Goal: Find specific page/section: Find specific page/section

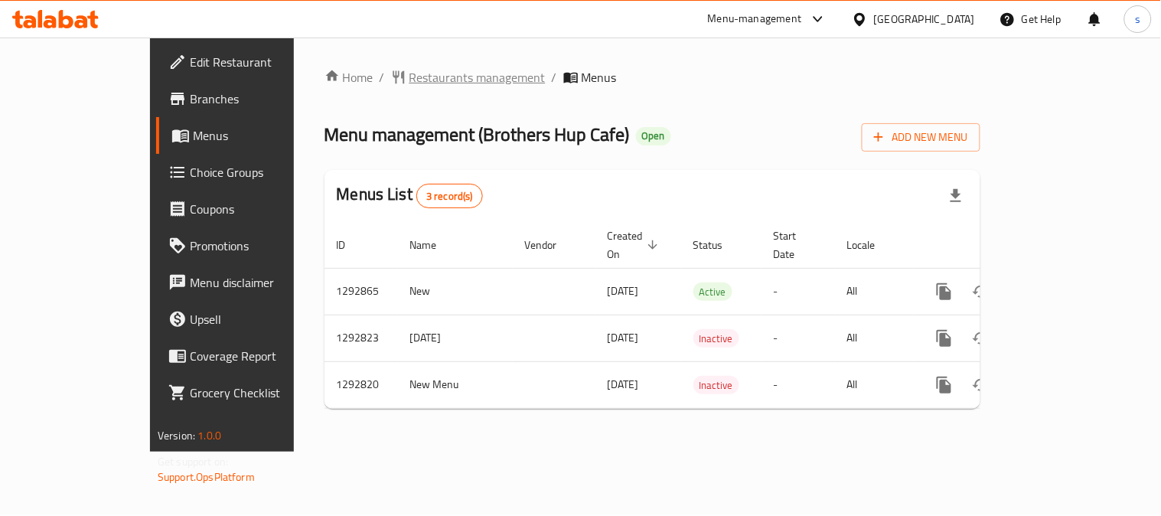
click at [413, 73] on span "Restaurants management" at bounding box center [477, 77] width 136 height 18
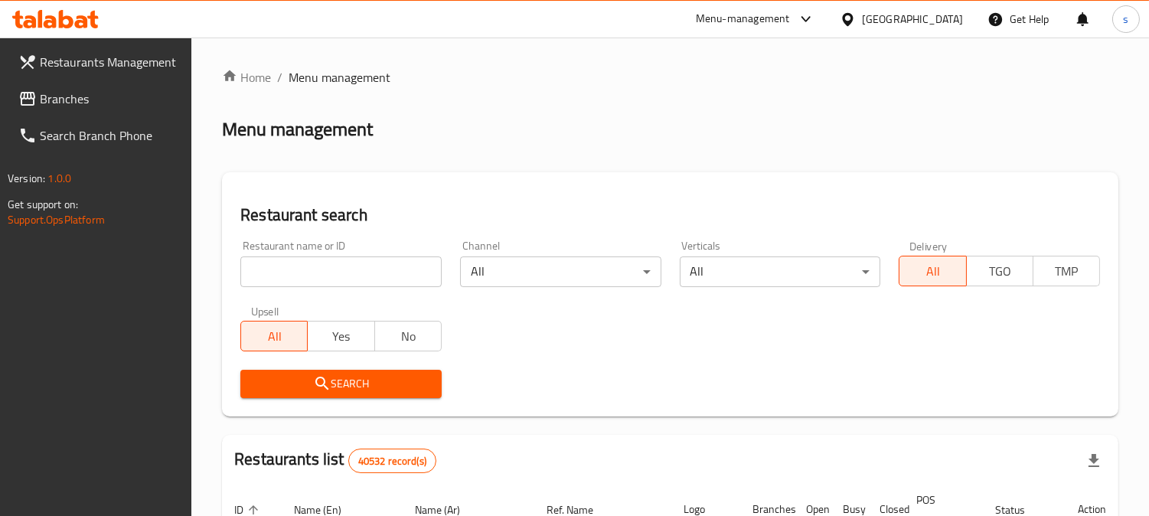
click at [312, 271] on input "search" at bounding box center [340, 271] width 201 height 31
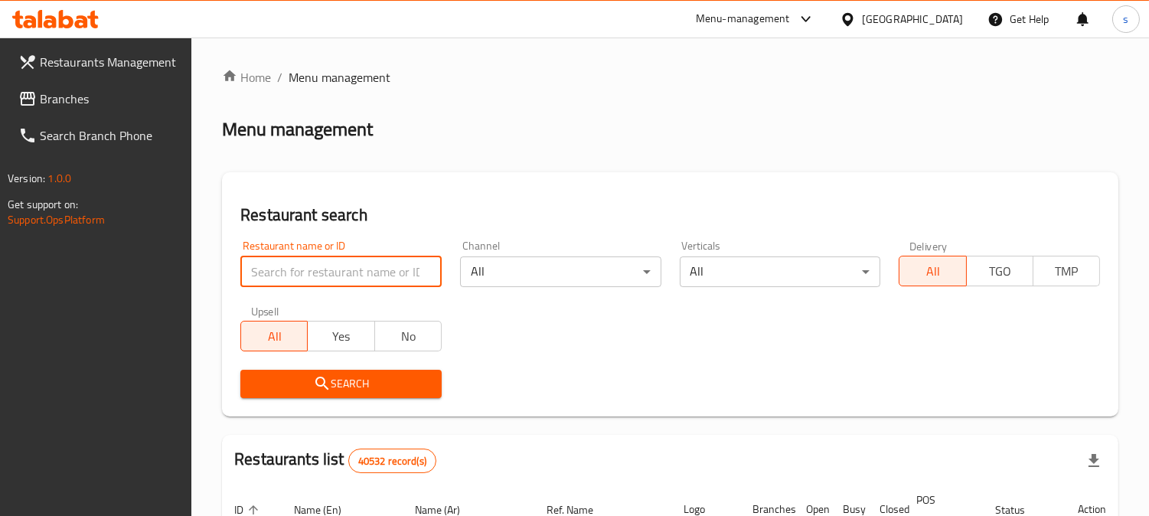
paste input "698835"
type input "698835"
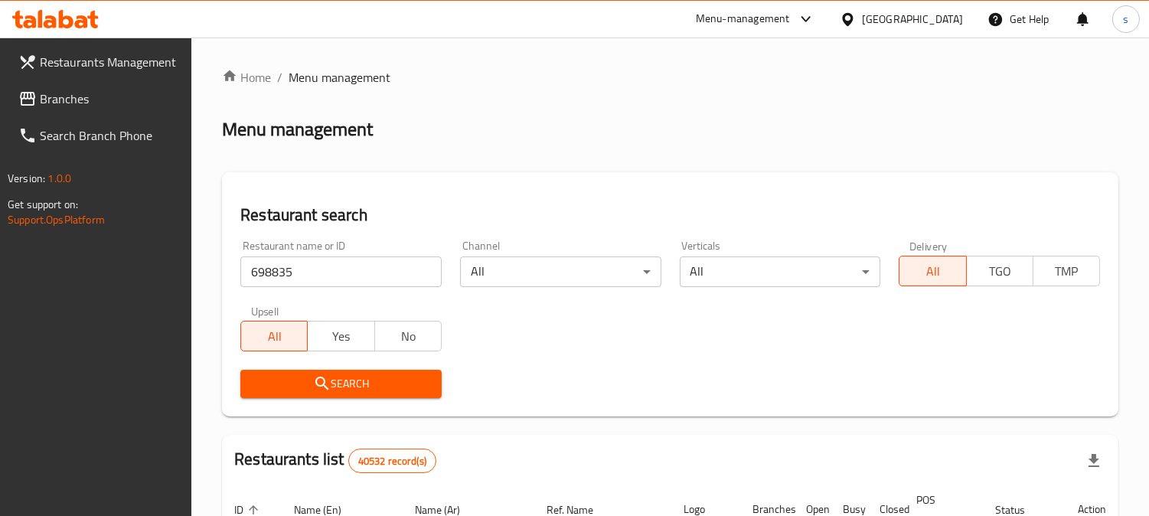
click at [346, 387] on span "Search" at bounding box center [341, 383] width 177 height 19
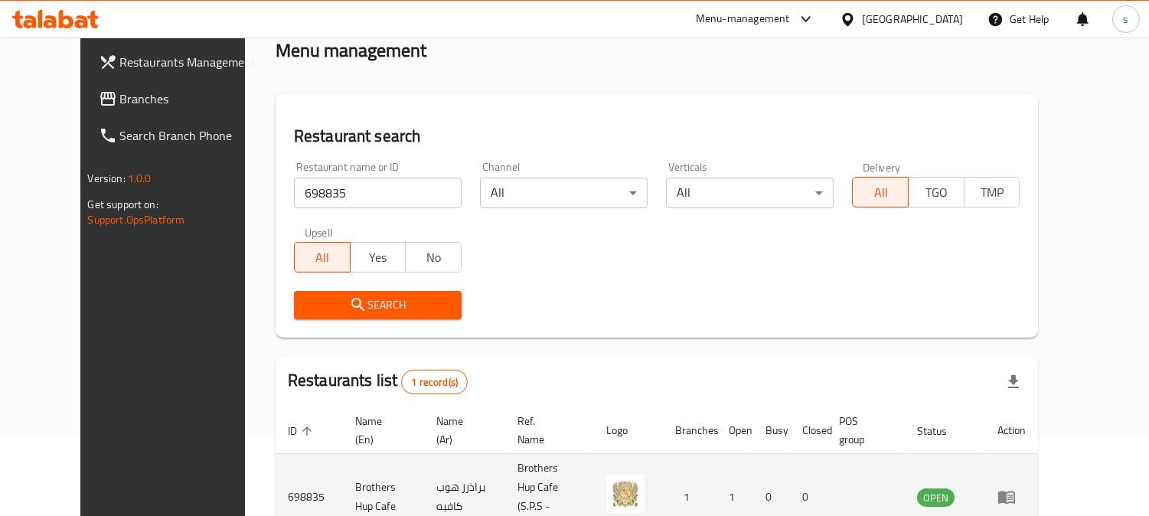
scroll to position [154, 0]
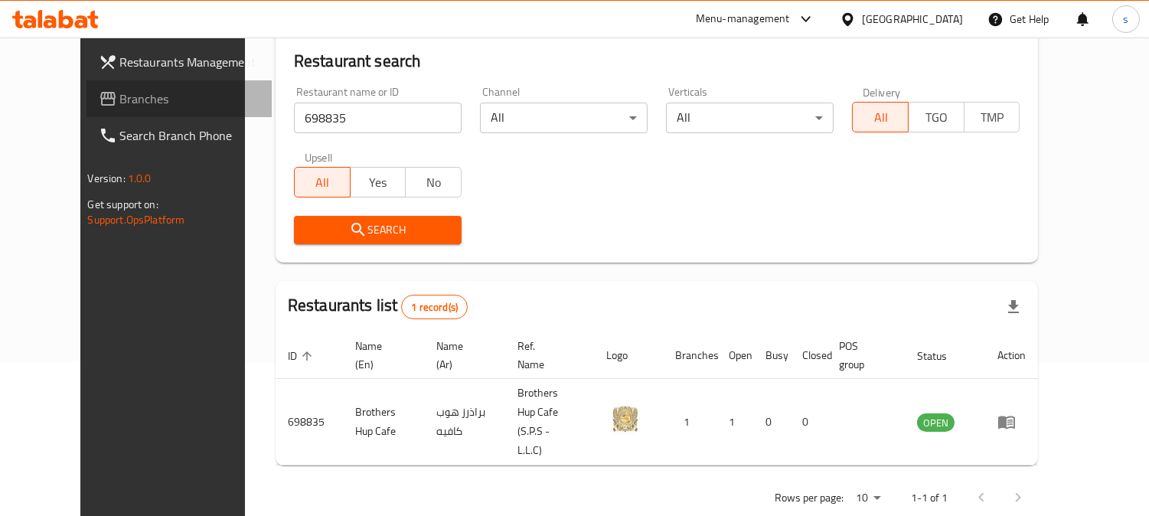
click at [120, 97] on span "Branches" at bounding box center [190, 99] width 140 height 18
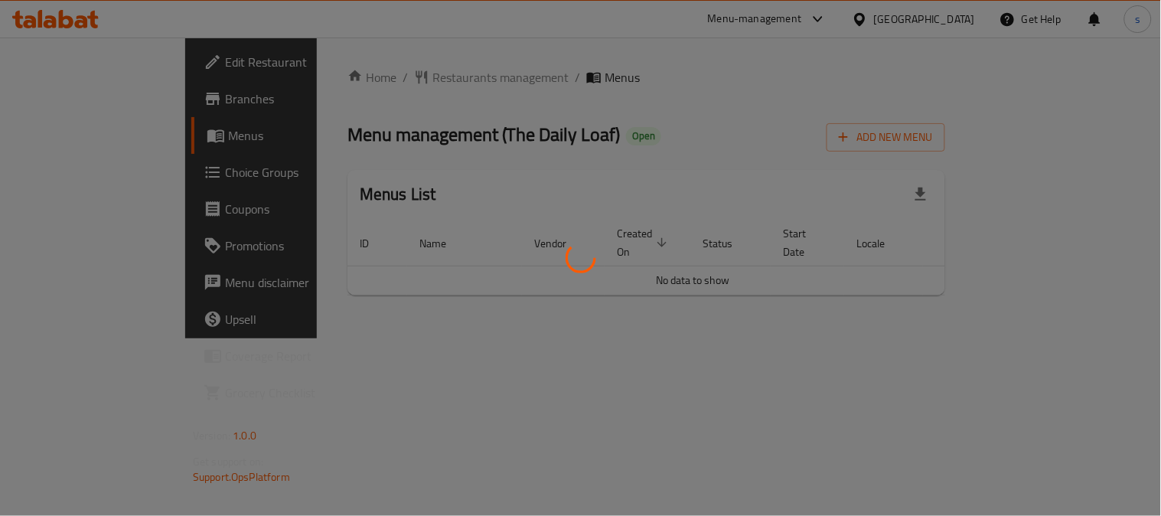
click at [377, 82] on div at bounding box center [580, 258] width 1161 height 516
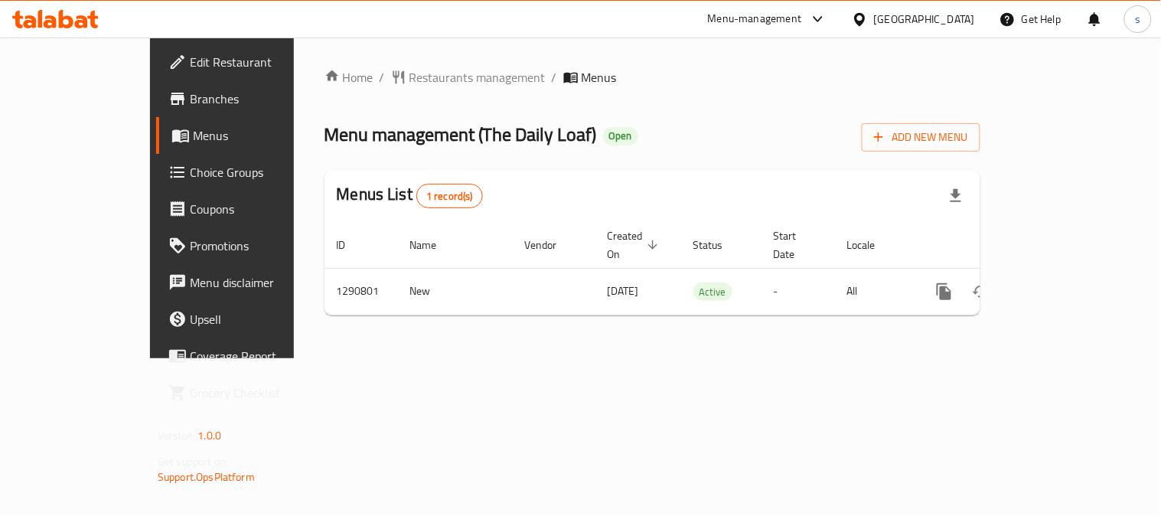
click at [409, 77] on span "Restaurants management" at bounding box center [477, 77] width 136 height 18
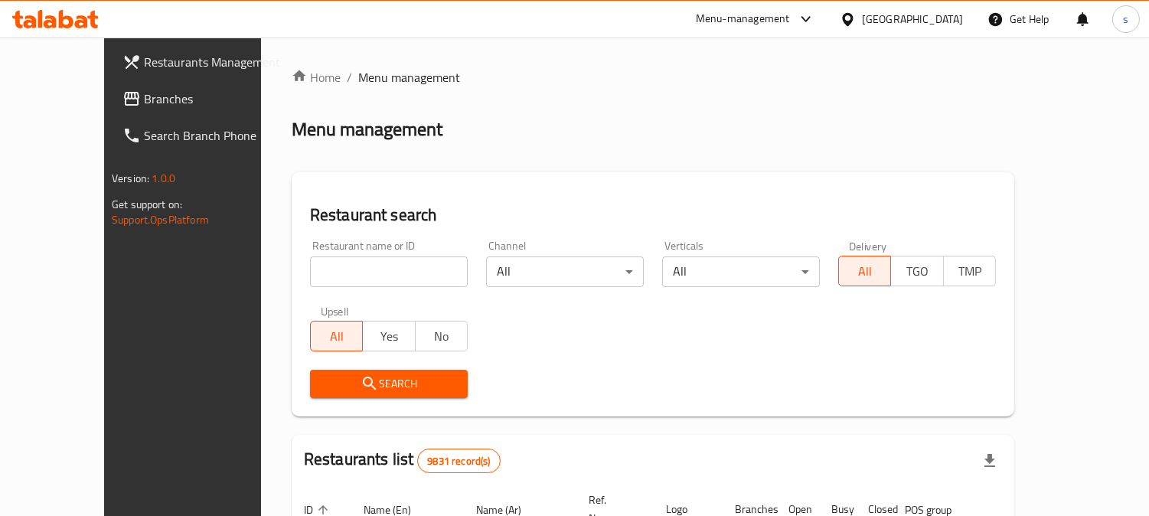
click at [318, 272] on input "search" at bounding box center [389, 271] width 158 height 31
paste input "698380"
type input "698380"
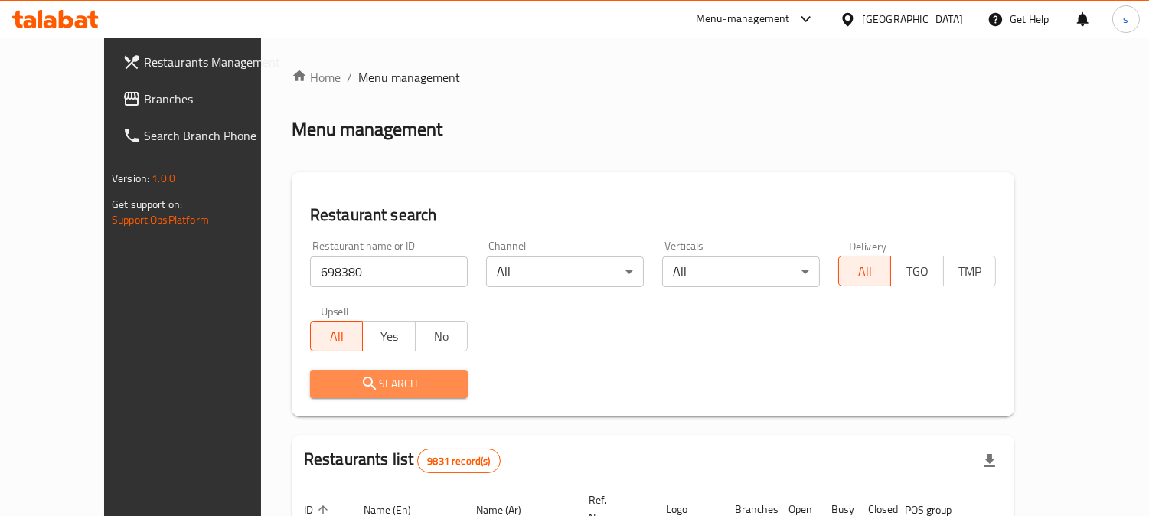
click at [322, 388] on span "Search" at bounding box center [388, 383] width 133 height 19
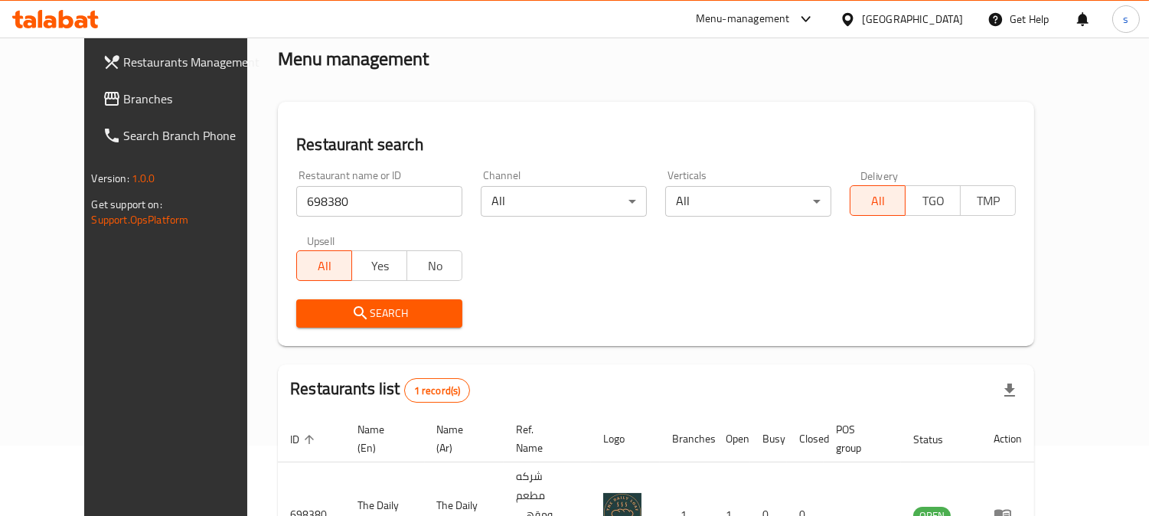
scroll to position [154, 0]
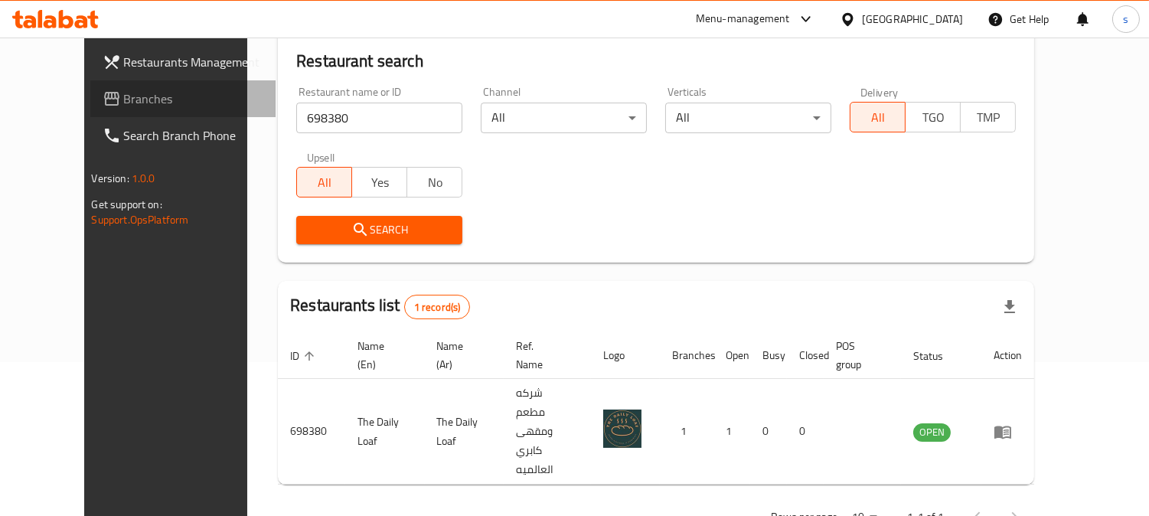
click at [124, 103] on span "Branches" at bounding box center [194, 99] width 140 height 18
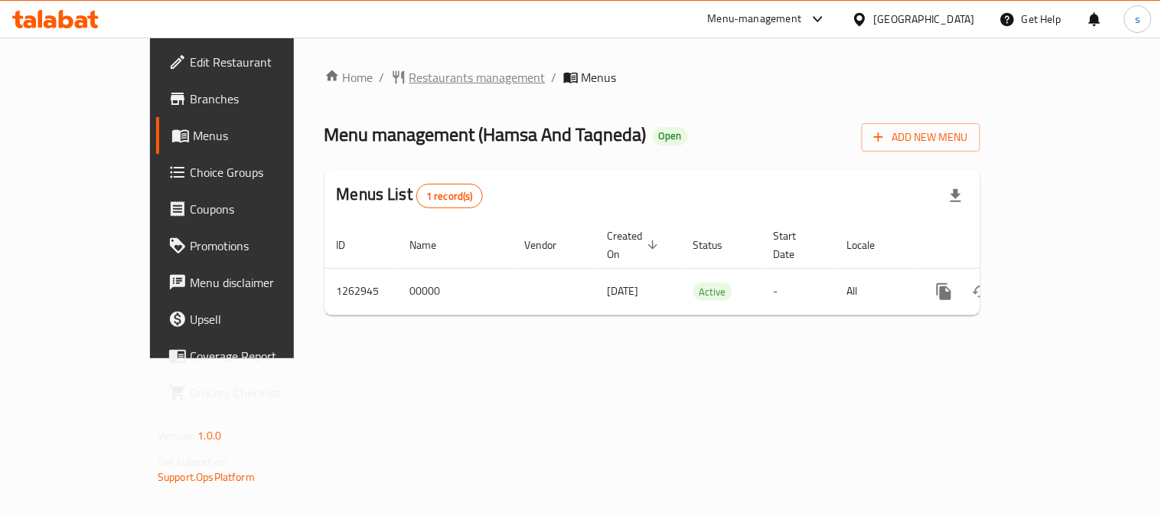
click at [409, 78] on span "Restaurants management" at bounding box center [477, 77] width 136 height 18
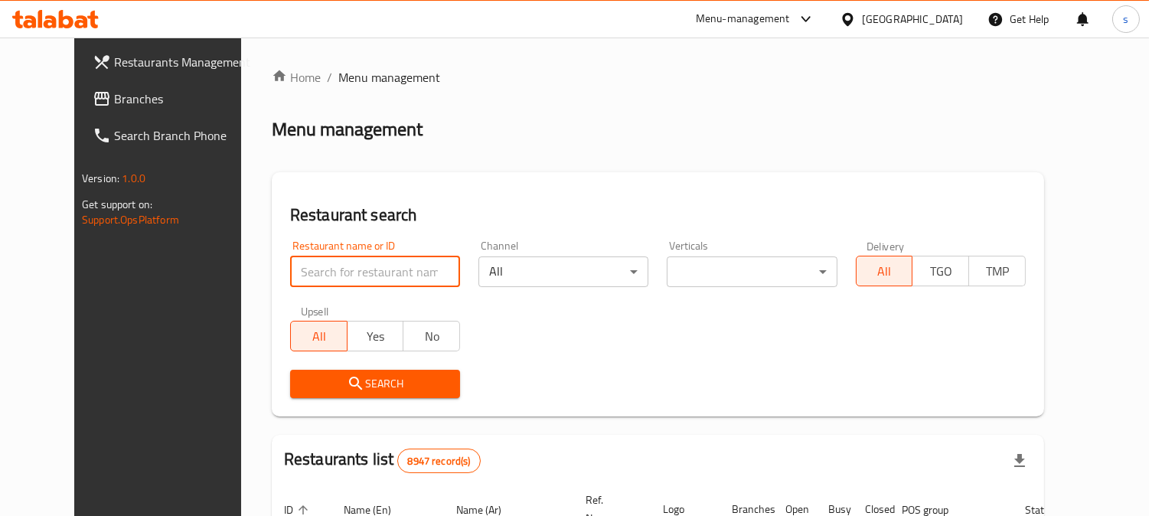
click at [308, 266] on input "search" at bounding box center [375, 271] width 170 height 31
paste input "685778"
type input "685778"
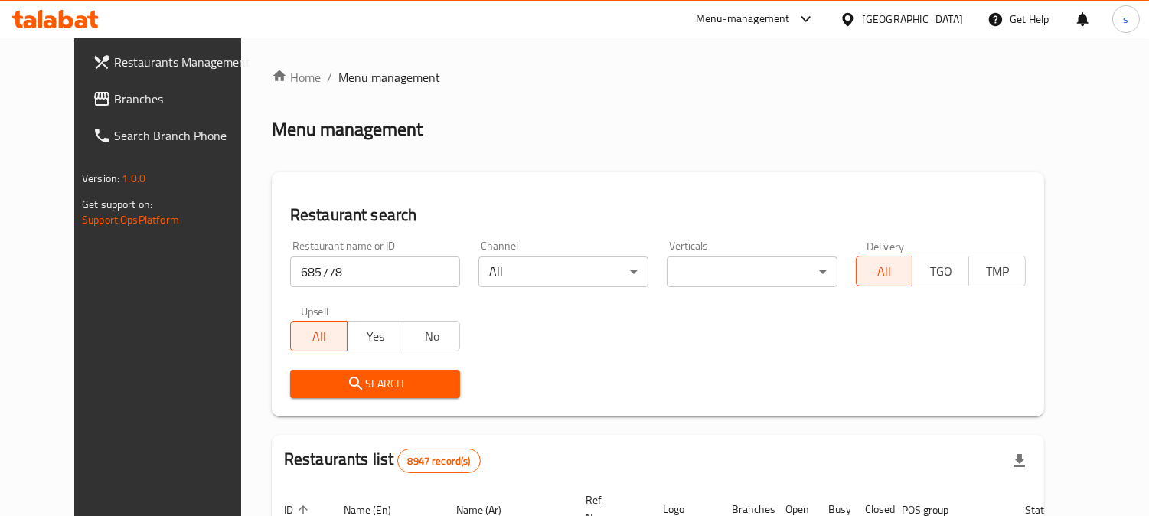
click at [345, 383] on span "Search" at bounding box center [374, 383] width 145 height 19
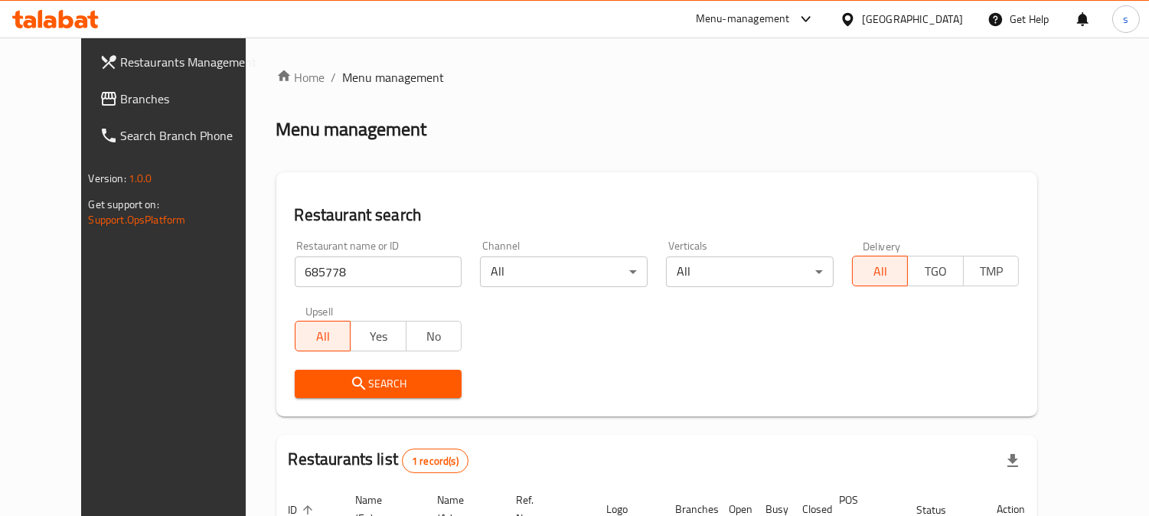
click at [883, 395] on div "Search" at bounding box center [656, 383] width 743 height 47
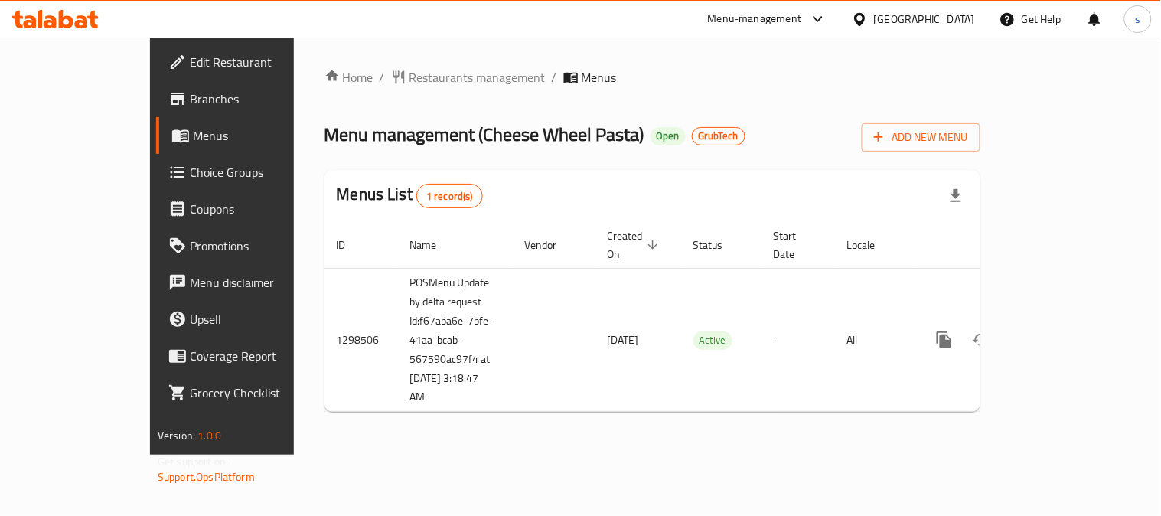
click at [409, 79] on span "Restaurants management" at bounding box center [477, 77] width 136 height 18
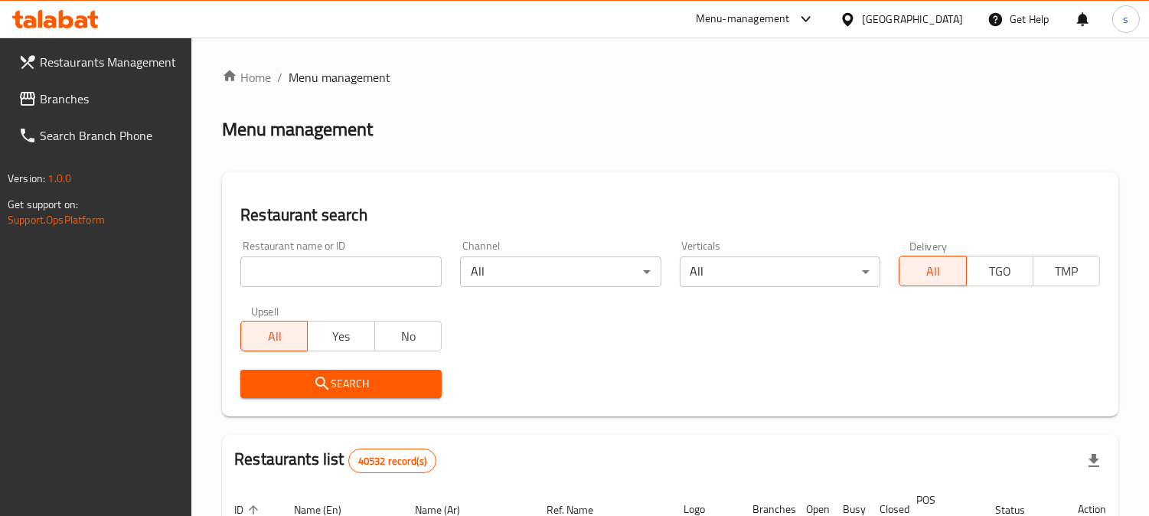
click at [280, 266] on input "search" at bounding box center [340, 271] width 201 height 31
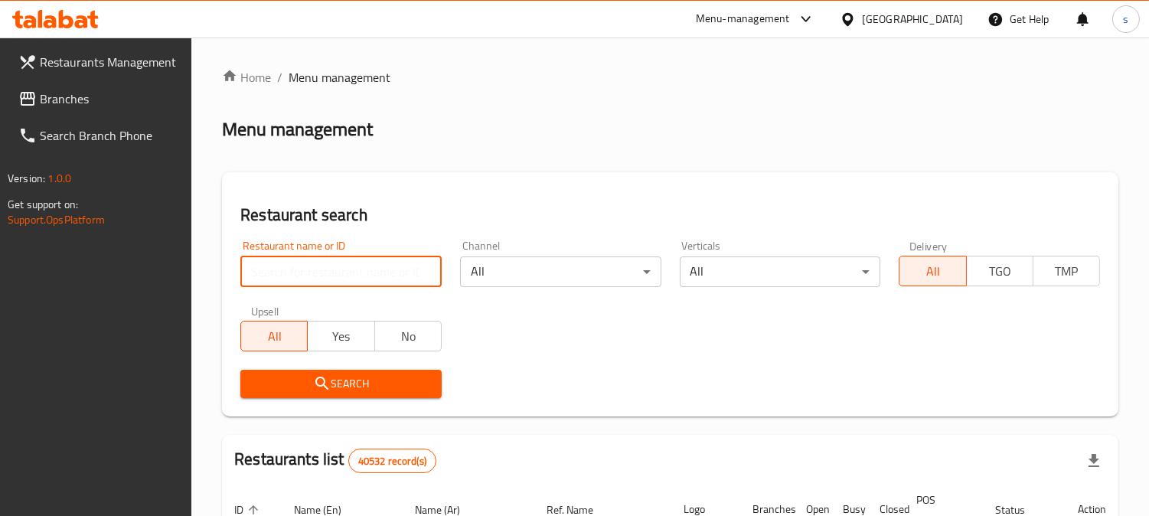
paste input "700938"
type input "700938"
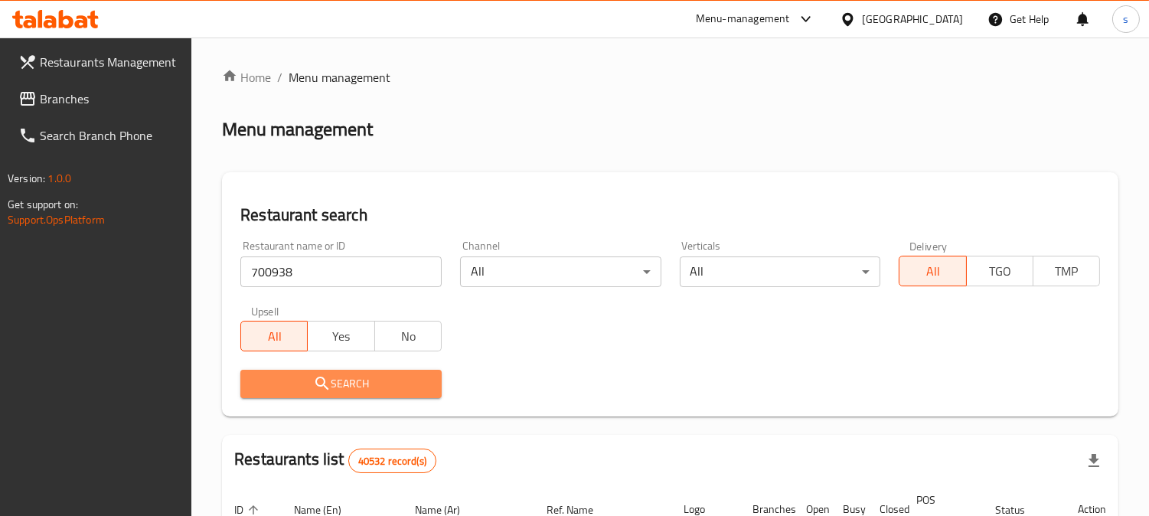
click at [293, 374] on span "Search" at bounding box center [341, 383] width 177 height 19
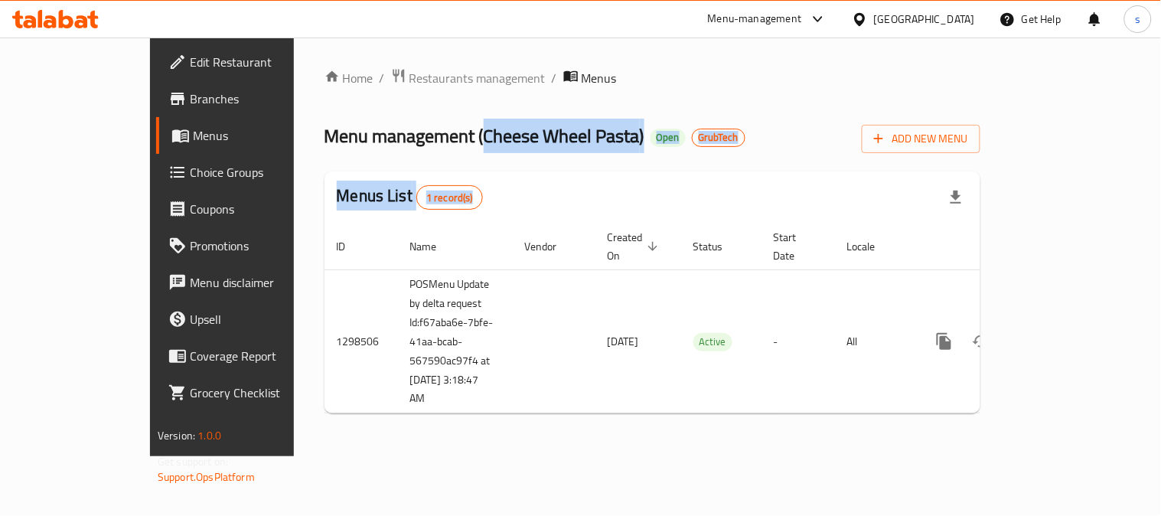
drag, startPoint x: 387, startPoint y: 138, endPoint x: 471, endPoint y: 170, distance: 90.8
click at [479, 170] on div "Home / Restaurants management / Menus Menu management ( Cheese Wheel Pasta ) Op…" at bounding box center [653, 246] width 656 height 357
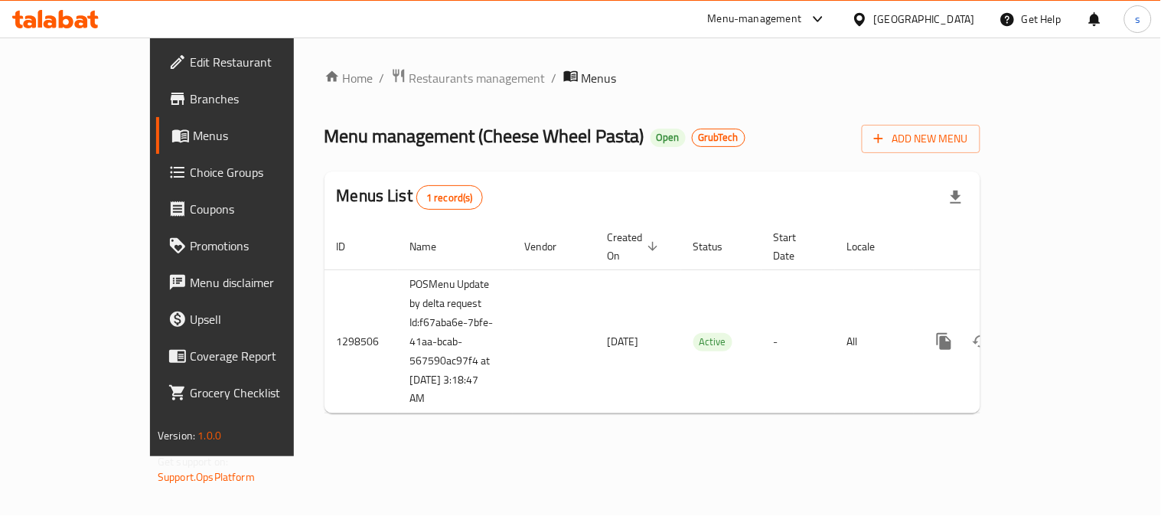
click at [448, 178] on div "Menus List 1 record(s)" at bounding box center [653, 197] width 656 height 52
drag, startPoint x: 387, startPoint y: 135, endPoint x: 537, endPoint y: 132, distance: 150.8
click at [537, 132] on span "Menu management ( Cheese Wheel Pasta )" at bounding box center [485, 136] width 320 height 34
copy span "Cheese Wheel Pasta"
drag, startPoint x: 605, startPoint y: 133, endPoint x: 648, endPoint y: 145, distance: 44.6
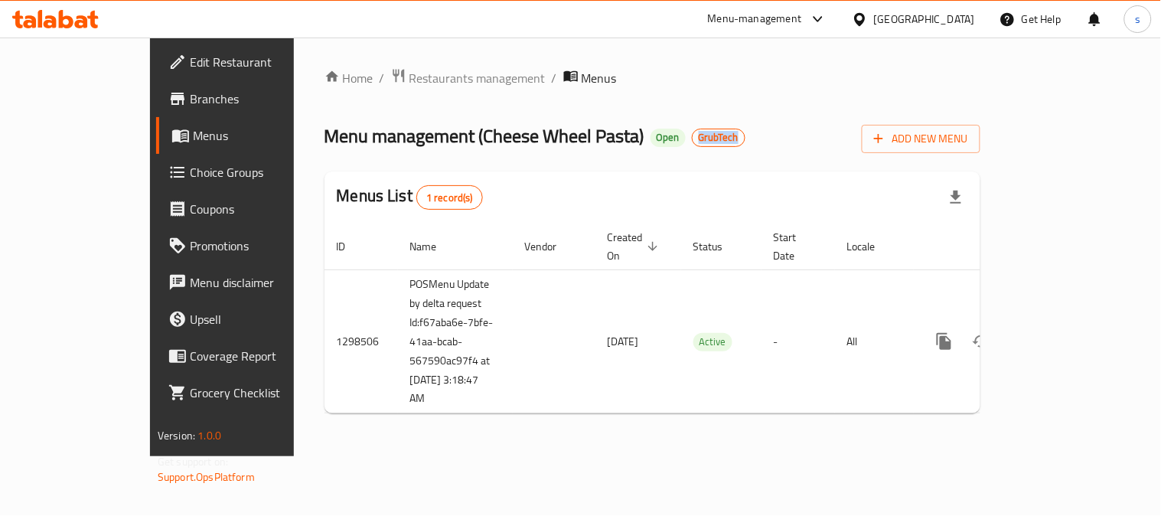
click at [648, 145] on h2 "Menu management ( Cheese Wheel Pasta ) Open GrubTech" at bounding box center [535, 136] width 421 height 24
copy span "GrubTech"
click at [409, 70] on span "Restaurants management" at bounding box center [477, 78] width 136 height 18
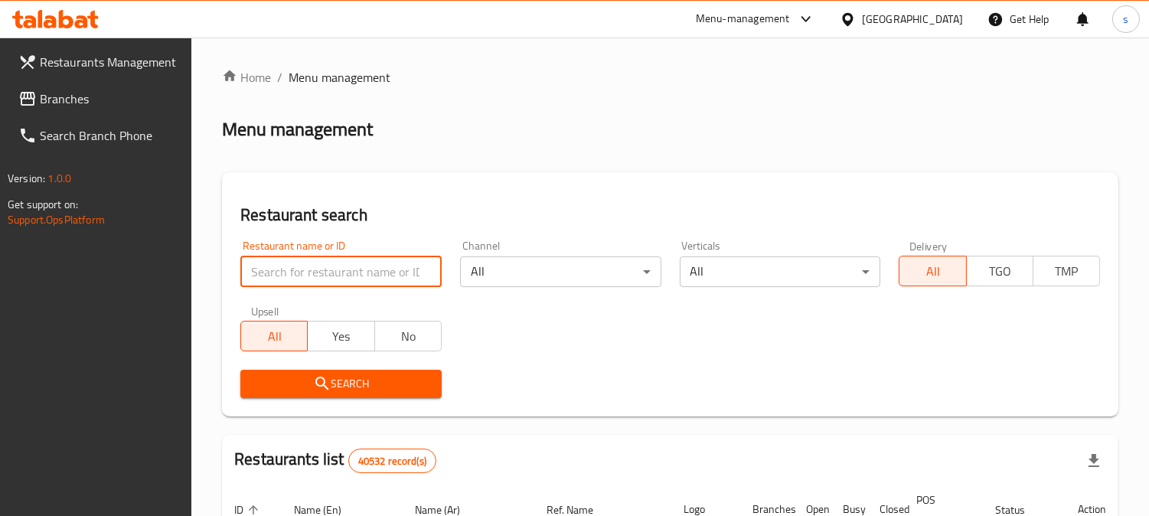
click at [344, 273] on input "search" at bounding box center [340, 271] width 201 height 31
paste input "700938"
type input "700938"
click button "Search" at bounding box center [340, 384] width 201 height 28
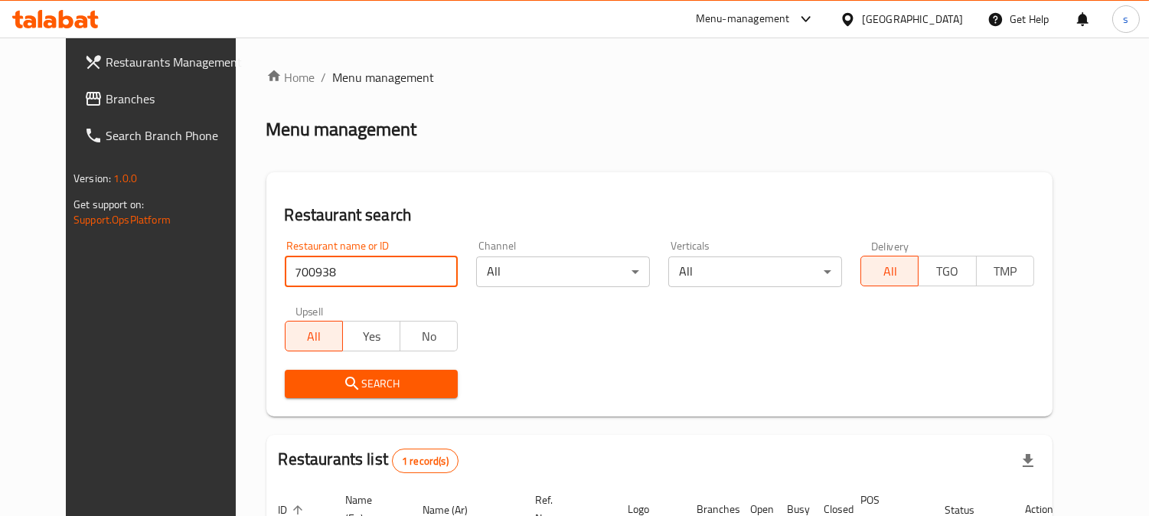
click button "Search" at bounding box center [372, 384] width 174 height 28
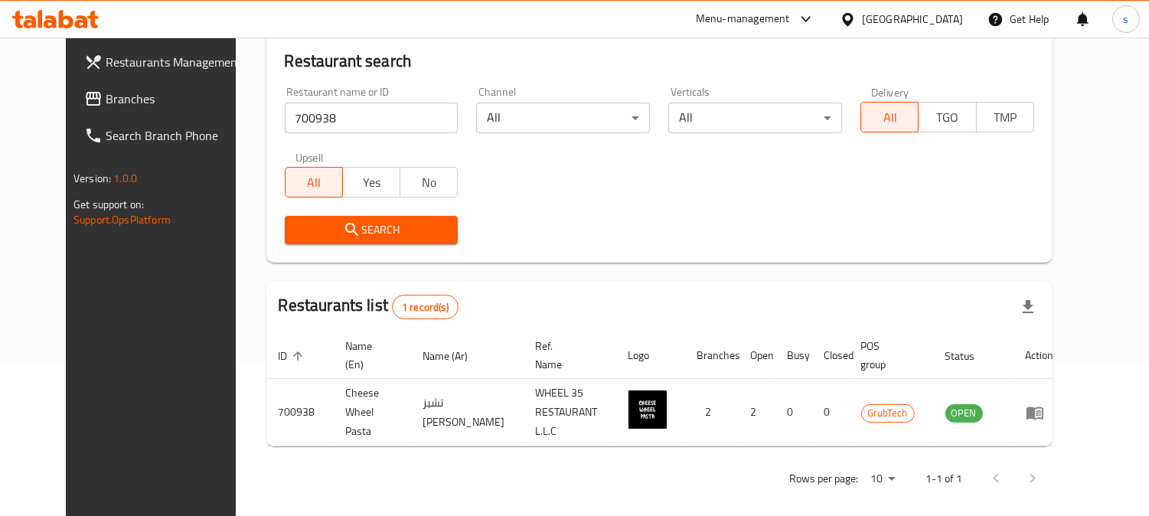
click at [565, 479] on div "Rows per page: 10 1-1 of 1" at bounding box center [659, 478] width 786 height 40
click at [106, 103] on span "Branches" at bounding box center [176, 99] width 140 height 18
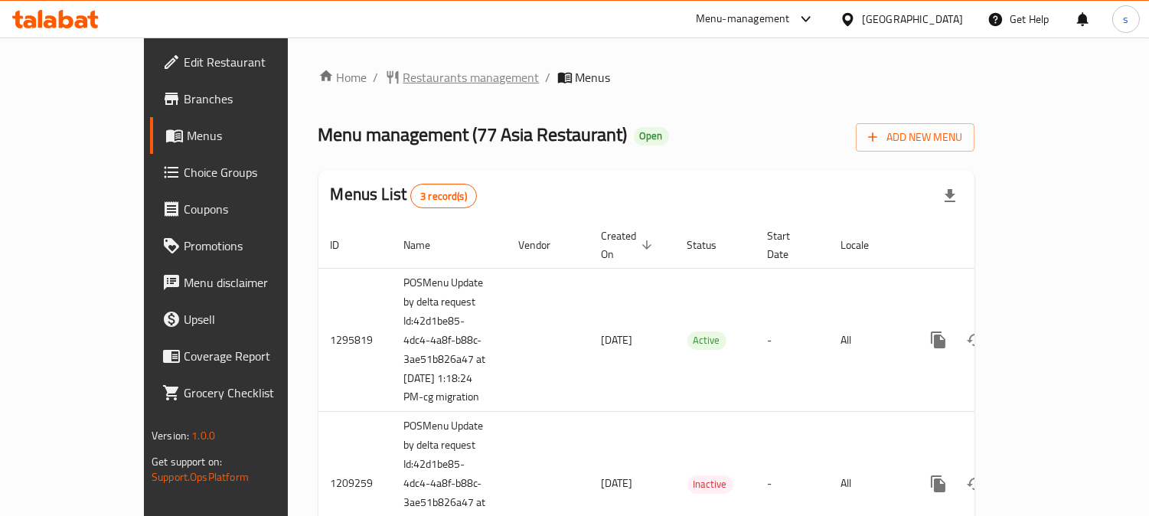
click at [403, 69] on span "Restaurants management" at bounding box center [471, 77] width 136 height 18
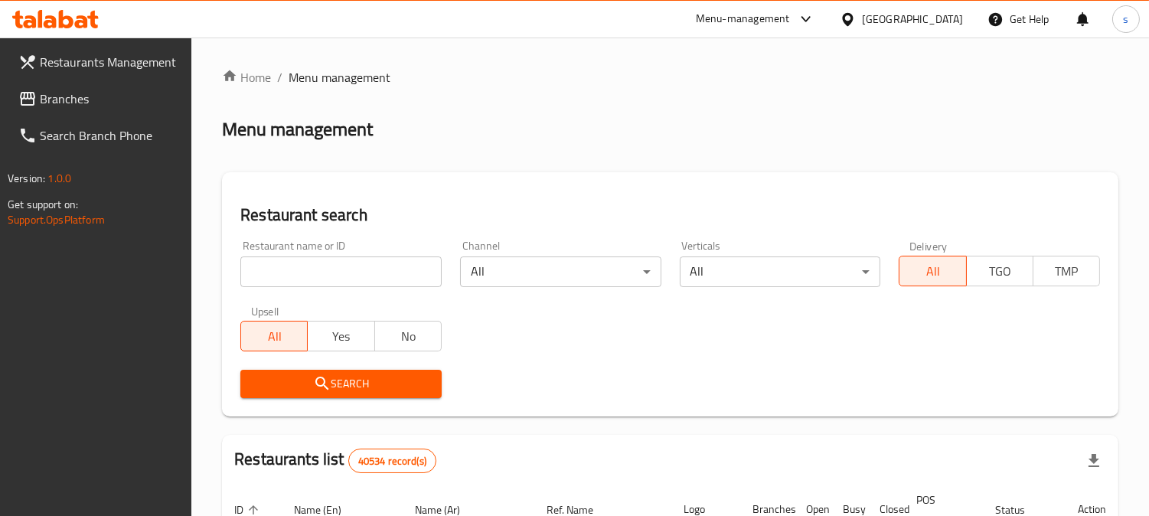
click at [318, 271] on input "search" at bounding box center [340, 271] width 201 height 31
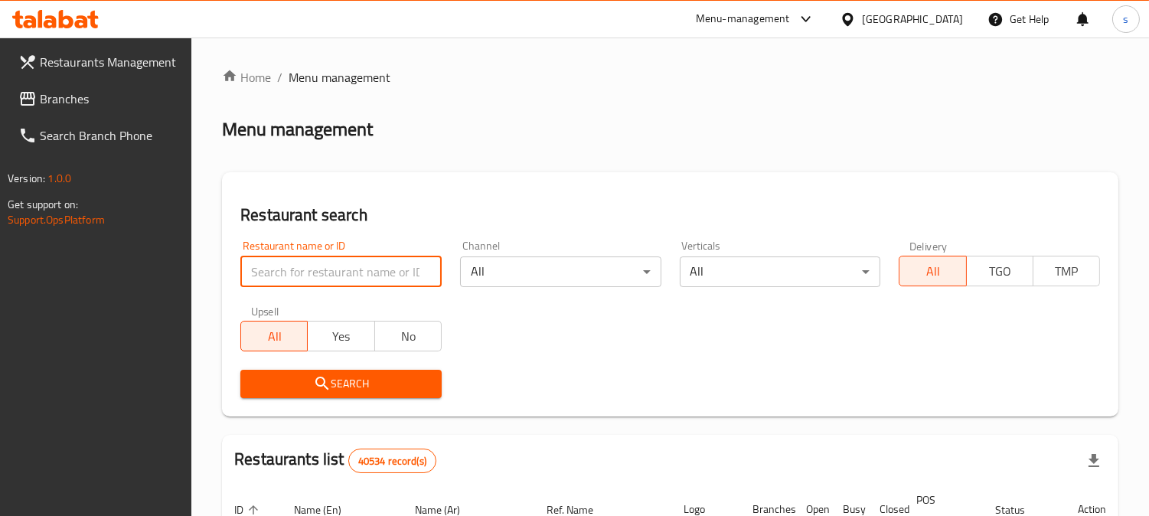
paste input "664075"
type input "664075"
click button "Search" at bounding box center [340, 384] width 201 height 28
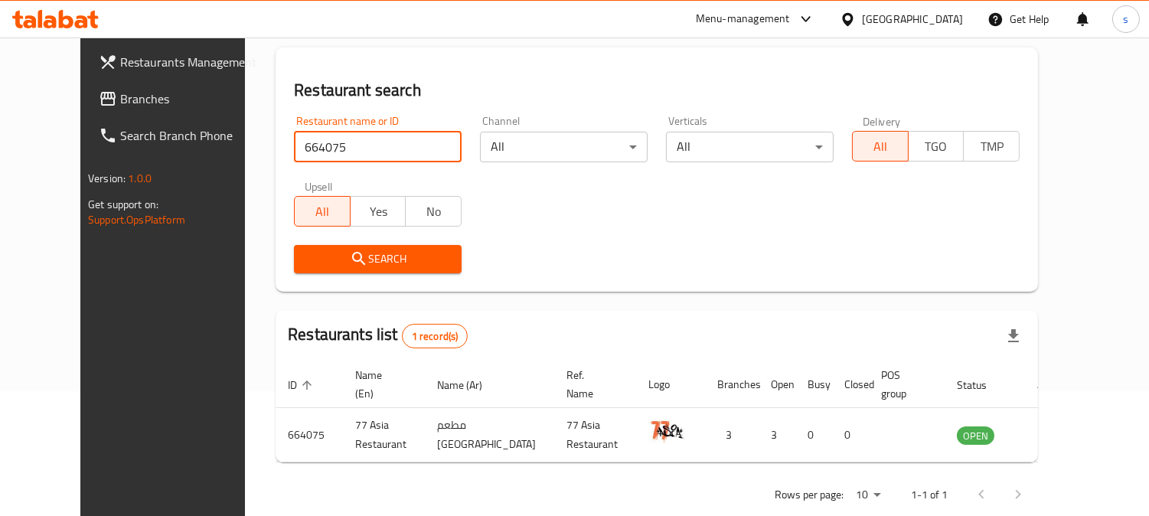
scroll to position [136, 0]
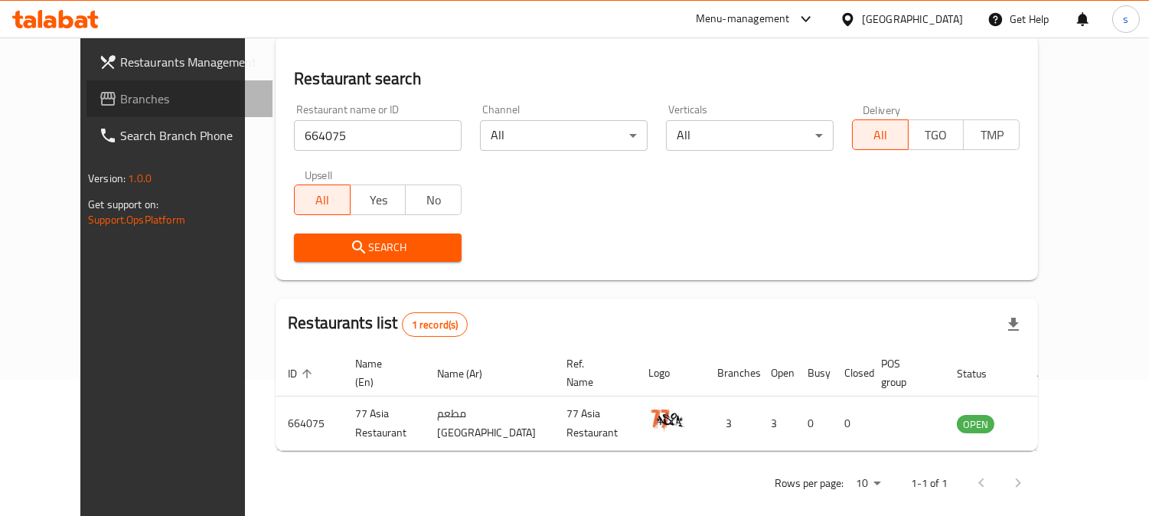
click at [120, 105] on span "Branches" at bounding box center [190, 99] width 140 height 18
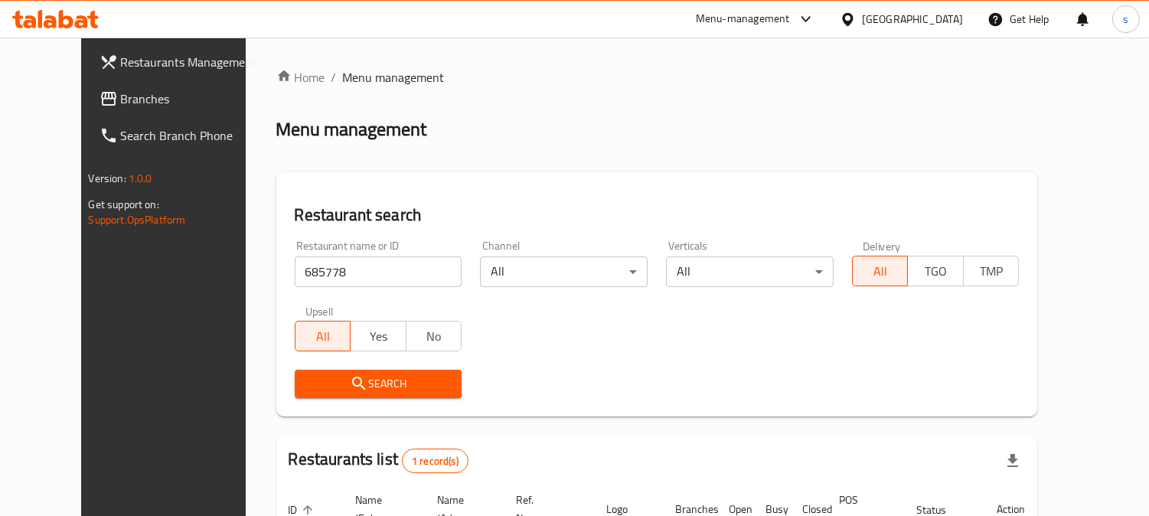
click at [121, 104] on span "Branches" at bounding box center [191, 99] width 140 height 18
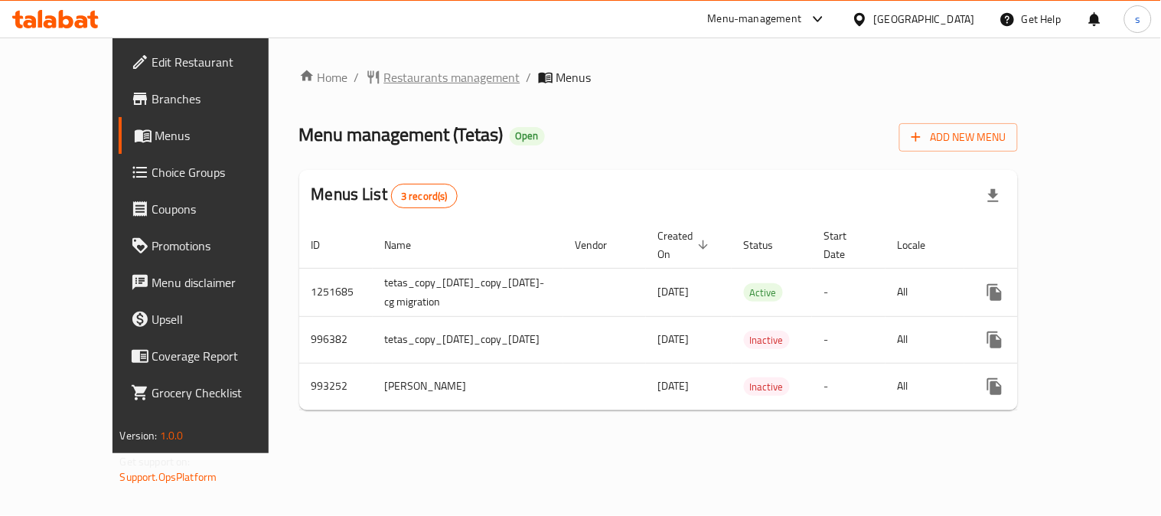
click at [384, 74] on span "Restaurants management" at bounding box center [452, 77] width 136 height 18
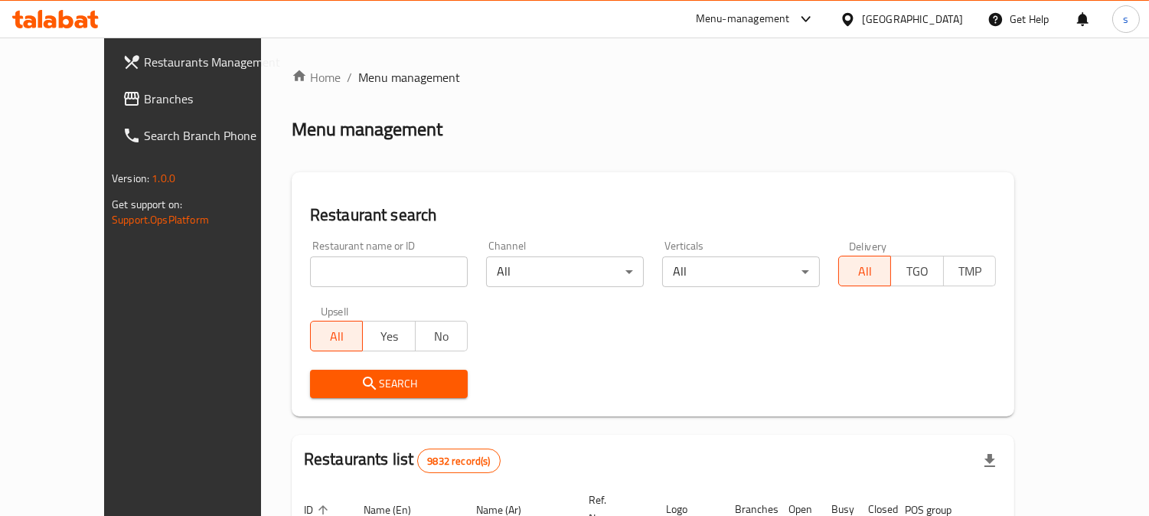
click at [144, 97] on span "Branches" at bounding box center [214, 99] width 140 height 18
